Goal: Answer question/provide support: Share knowledge or assist other users

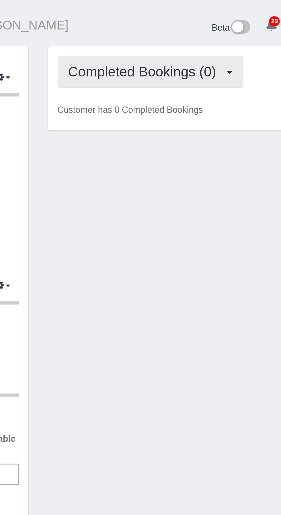
click at [169, 32] on span "Completed Bookings (0)" at bounding box center [155, 32] width 70 height 7
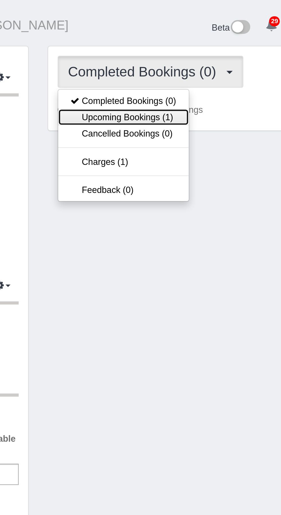
click at [165, 54] on link "Upcoming Bookings (1)" at bounding box center [146, 53] width 60 height 7
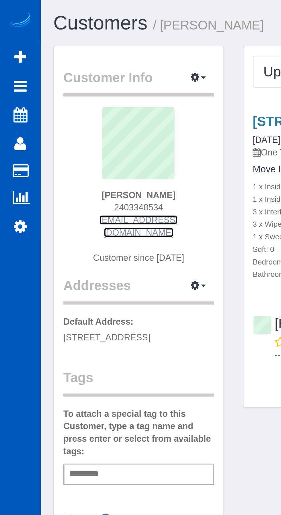
click at [50, 99] on link "[EMAIL_ADDRESS][DOMAIN_NAME]" at bounding box center [63, 103] width 36 height 10
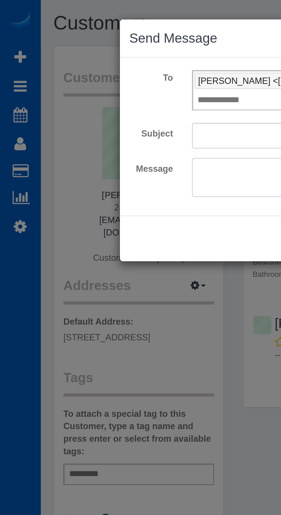
click at [42, 78] on div "× Send Message To [PERSON_NAME] <[EMAIL_ADDRESS][DOMAIN_NAME]> × Add Recipient …" at bounding box center [140, 257] width 281 height 515
click at [31, 87] on div "× Send Message To [PERSON_NAME] <[EMAIL_ADDRESS][DOMAIN_NAME]> × Add Recipient …" at bounding box center [140, 257] width 281 height 515
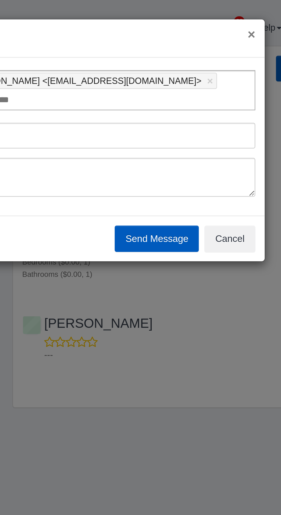
click at [219, 17] on button "×" at bounding box center [219, 16] width 3 height 6
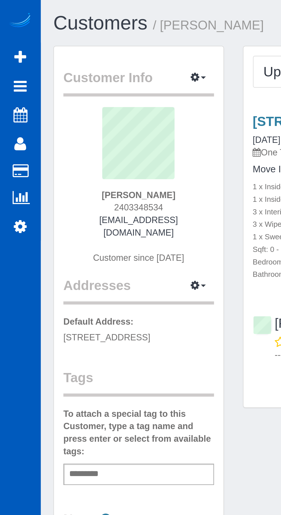
click at [65, 93] on span "2403348534" at bounding box center [63, 95] width 22 height 5
